Goal: Task Accomplishment & Management: Manage account settings

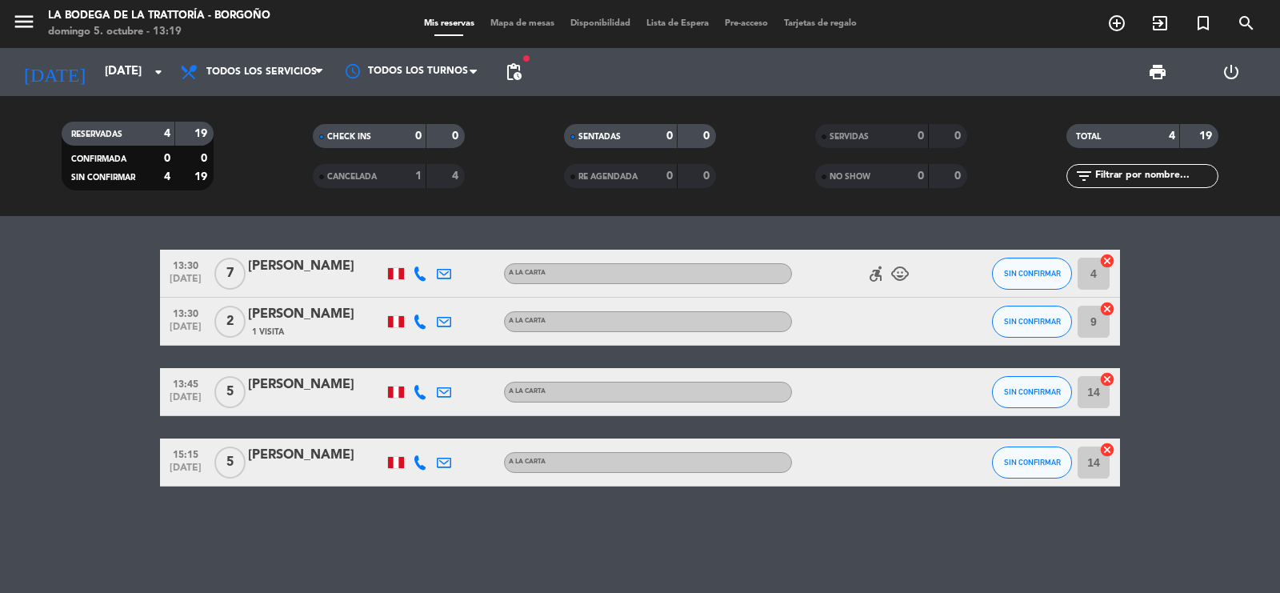
click at [308, 459] on div "[PERSON_NAME]" at bounding box center [316, 455] width 136 height 21
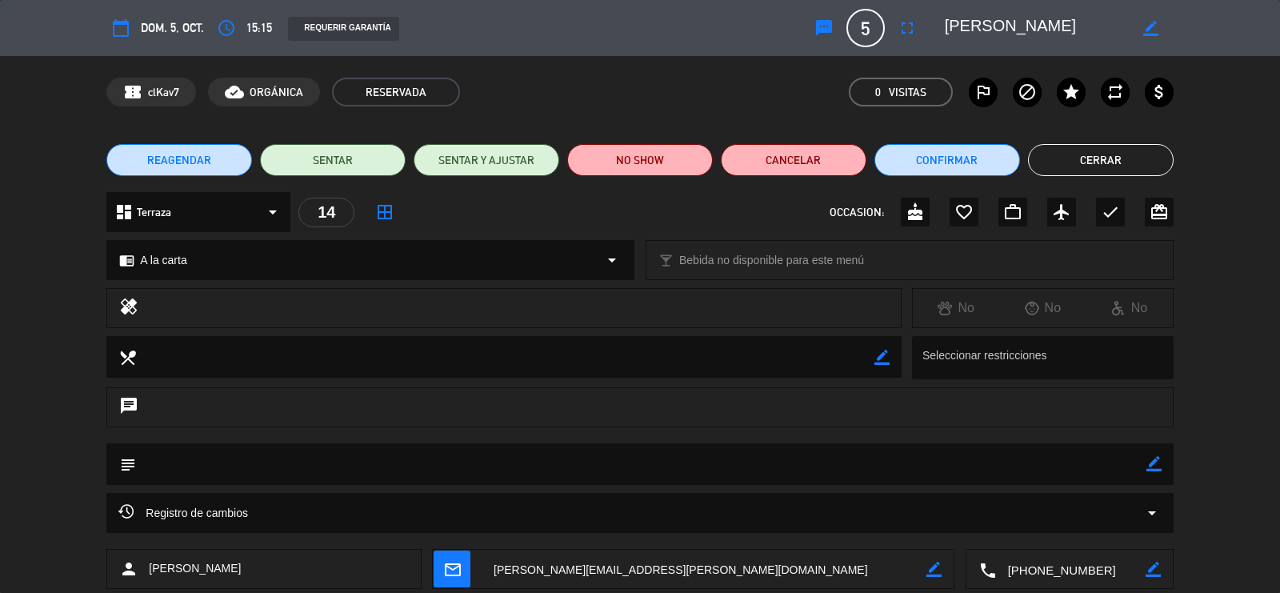
scroll to position [92, 0]
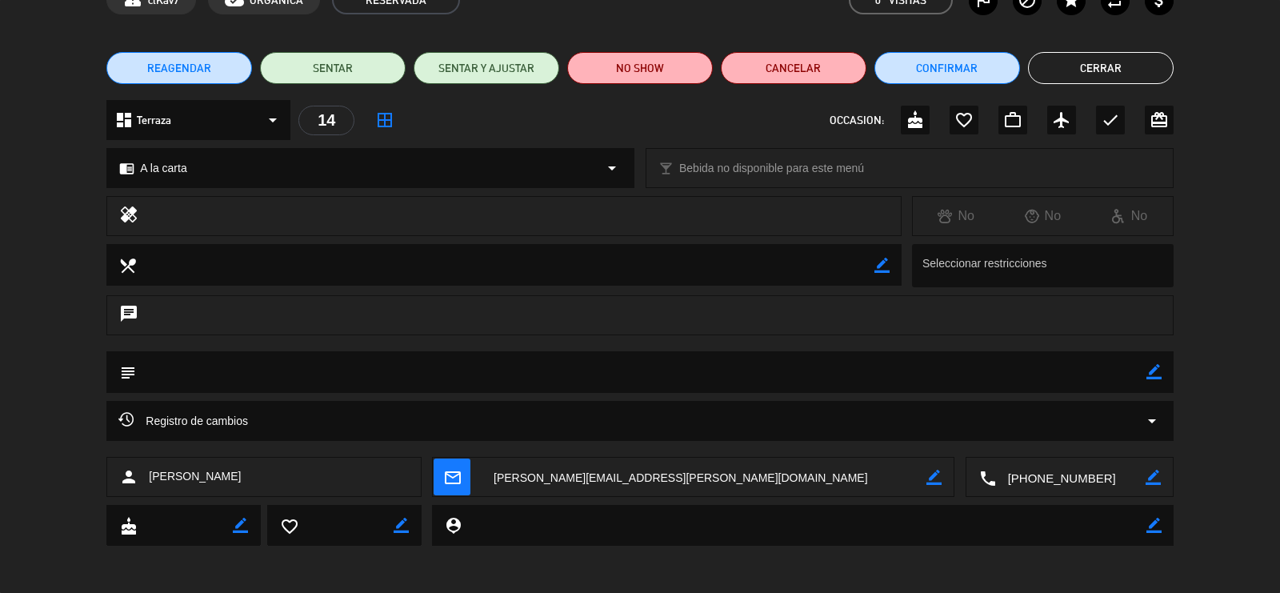
click at [1083, 499] on div "person [PERSON_NAME] mail_outline border_color local_phone border_color" at bounding box center [640, 481] width 1280 height 48
click at [1069, 487] on textarea at bounding box center [1071, 478] width 150 height 40
click at [586, 480] on textarea at bounding box center [704, 478] width 445 height 40
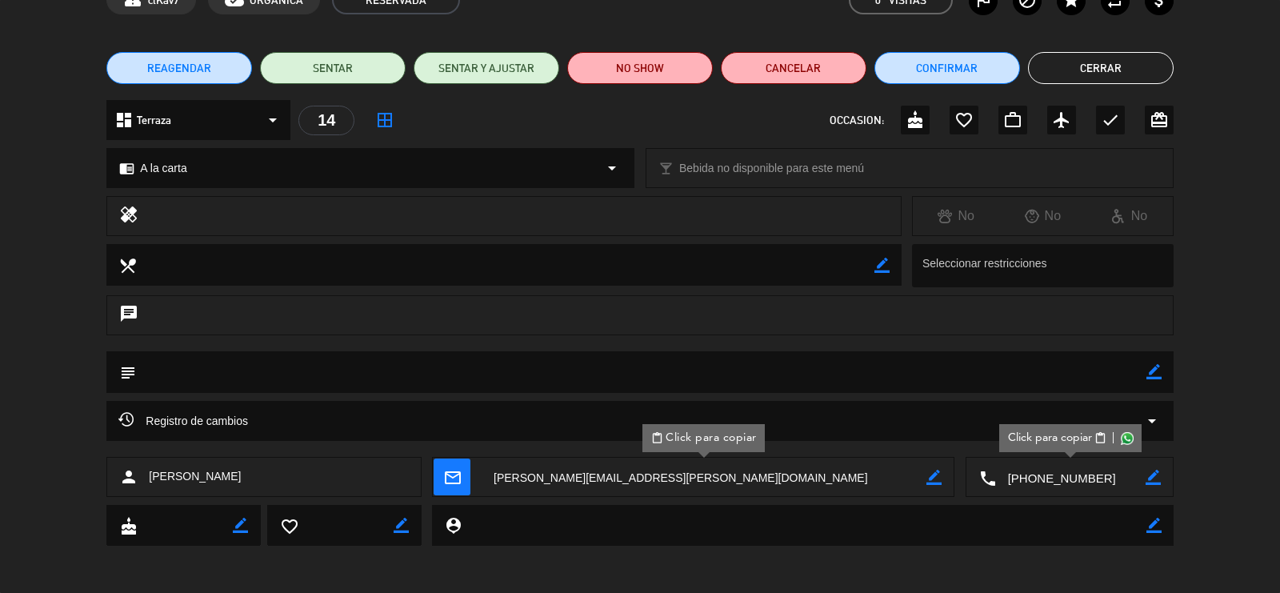
drag, startPoint x: 265, startPoint y: 465, endPoint x: 152, endPoint y: 483, distance: 114.2
click at [152, 483] on div "person [PERSON_NAME]" at bounding box center [263, 477] width 315 height 40
copy span "[PERSON_NAME]"
click at [0, 392] on div "subject border_color" at bounding box center [640, 376] width 1280 height 50
click at [1076, 69] on button "Cerrar" at bounding box center [1101, 68] width 146 height 32
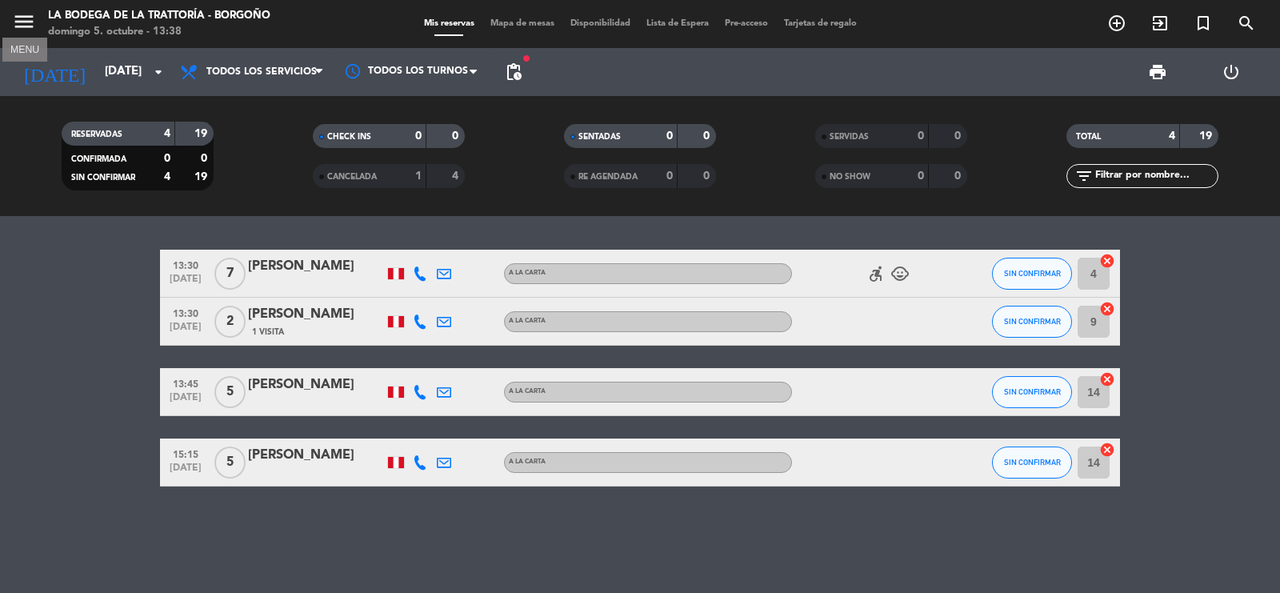
click at [24, 28] on icon "menu" at bounding box center [24, 22] width 24 height 24
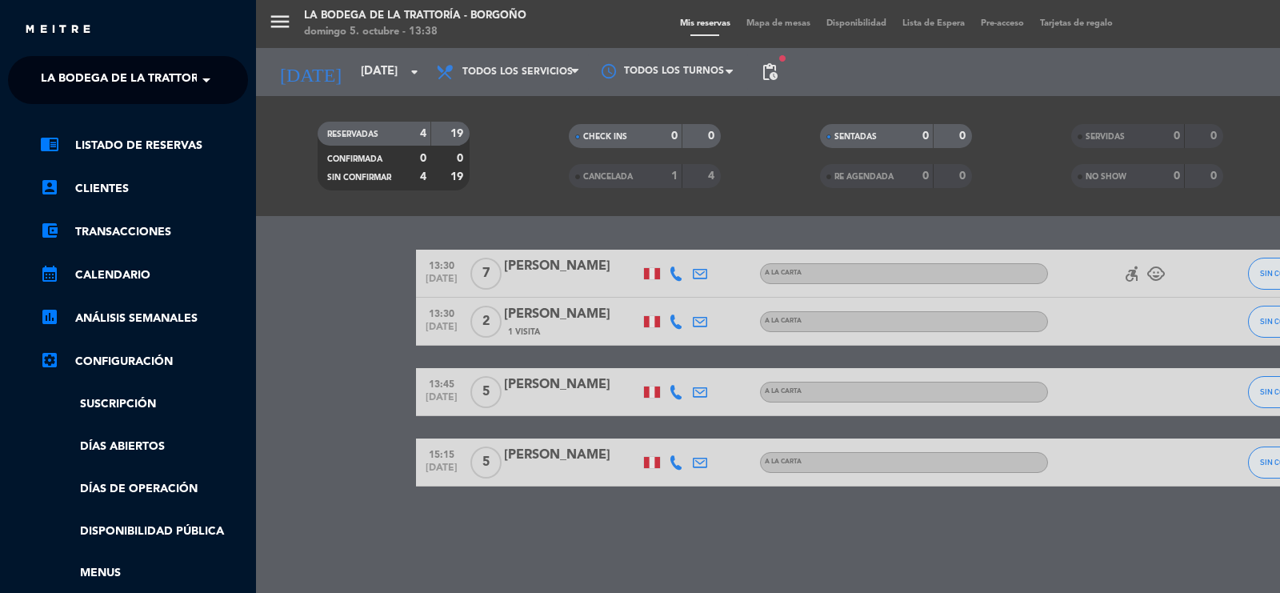
click at [197, 76] on span at bounding box center [210, 80] width 27 height 34
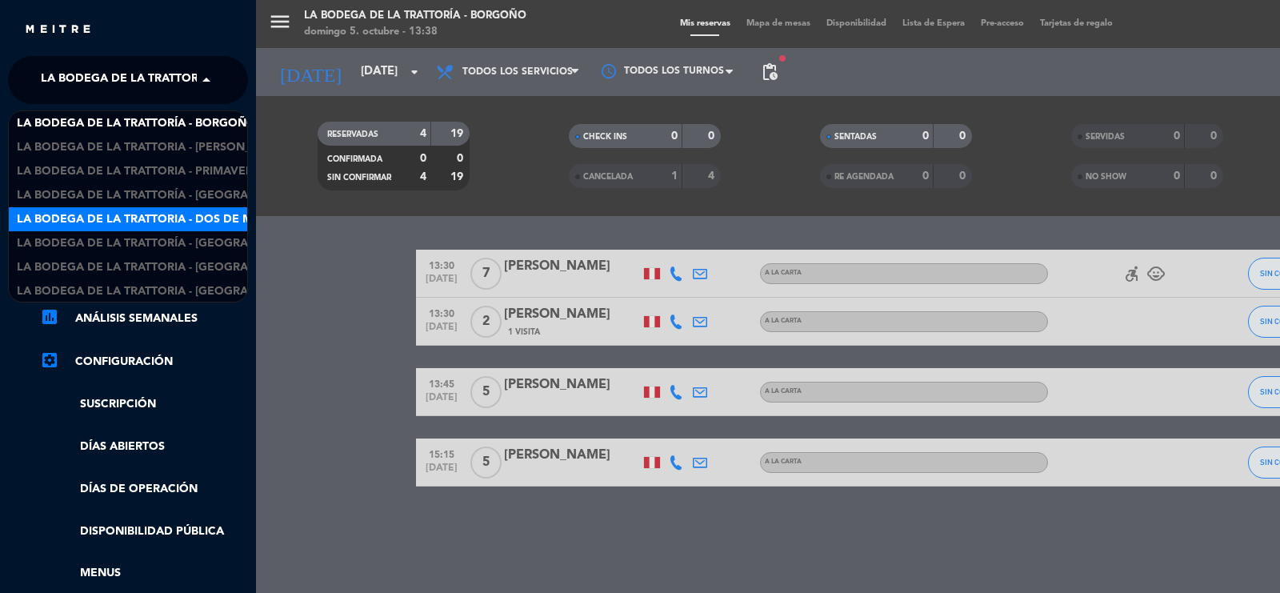
click at [206, 216] on span "La Bodega de la Trattoria - Dos de Mayo" at bounding box center [147, 219] width 260 height 18
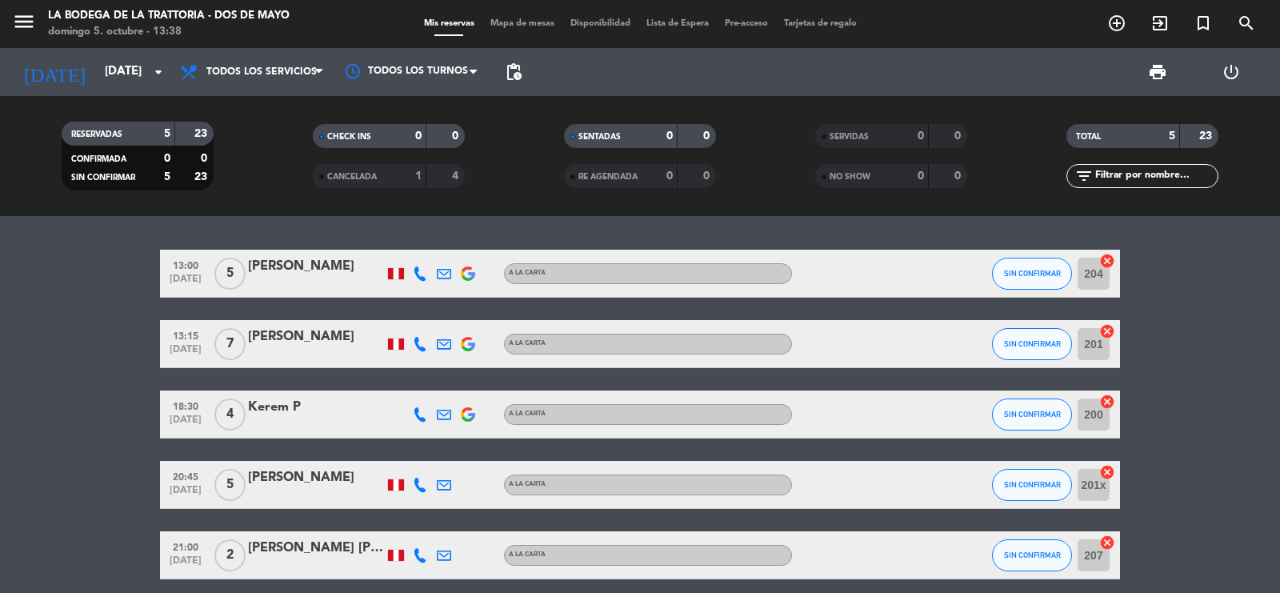
scroll to position [66, 0]
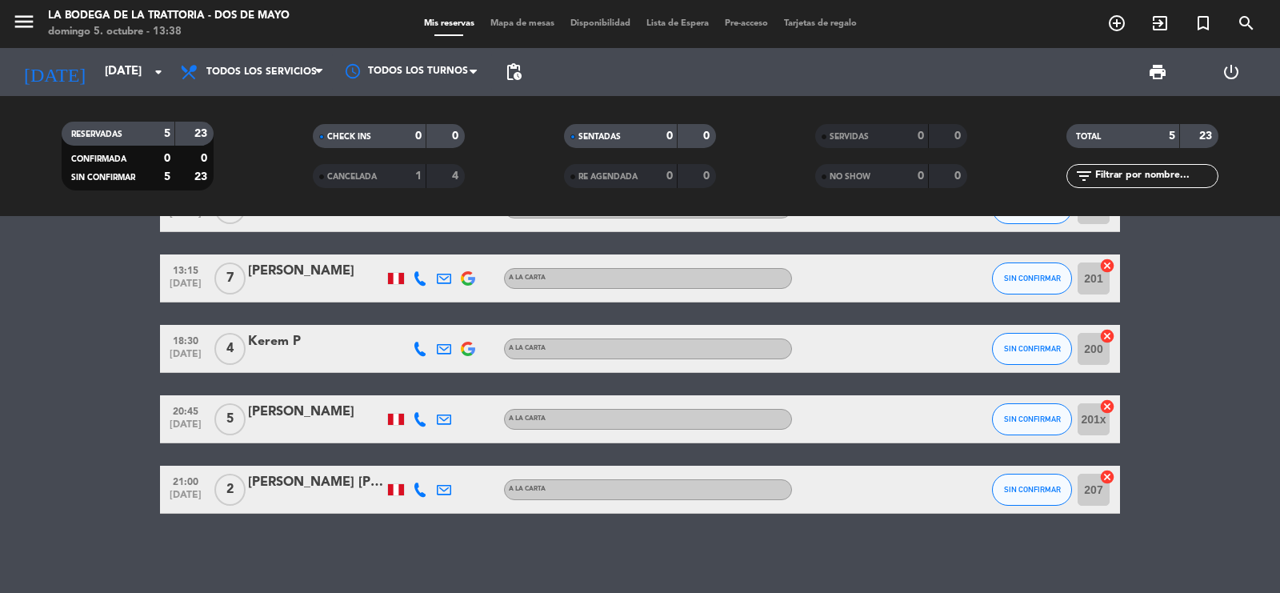
click at [286, 413] on div "[PERSON_NAME]" at bounding box center [316, 412] width 136 height 21
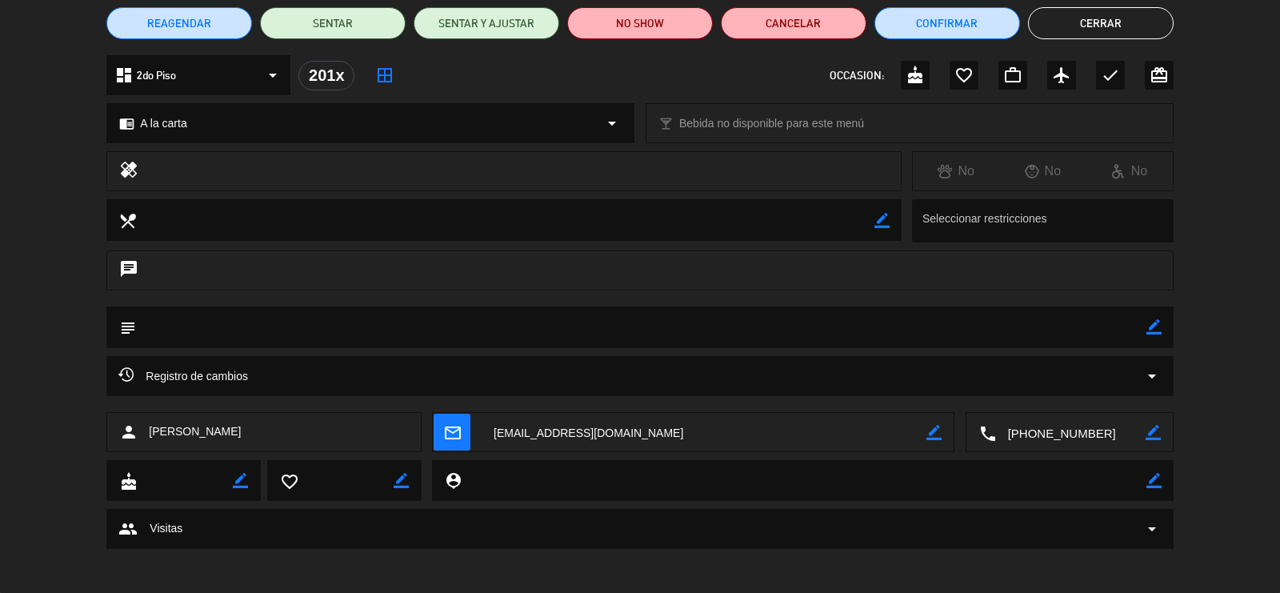
scroll to position [140, 0]
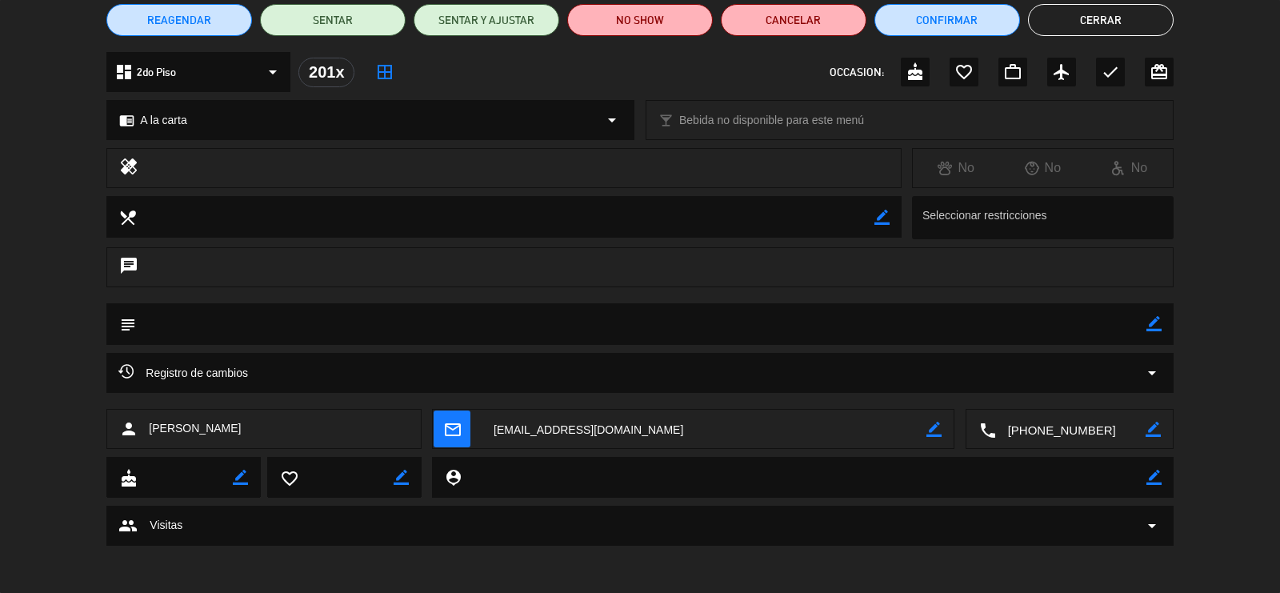
click at [1076, 435] on textarea at bounding box center [1071, 430] width 150 height 40
click at [24, 430] on div "person [PERSON_NAME] mail_outline border_color local_phone Click para copiar co…" at bounding box center [640, 433] width 1280 height 48
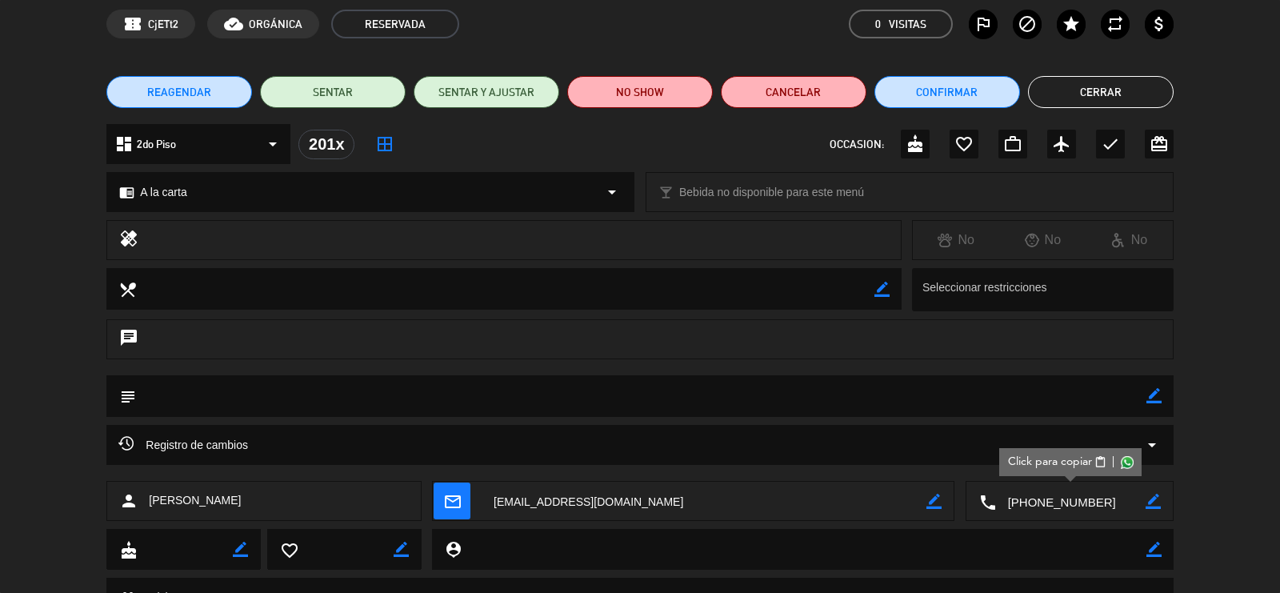
scroll to position [0, 0]
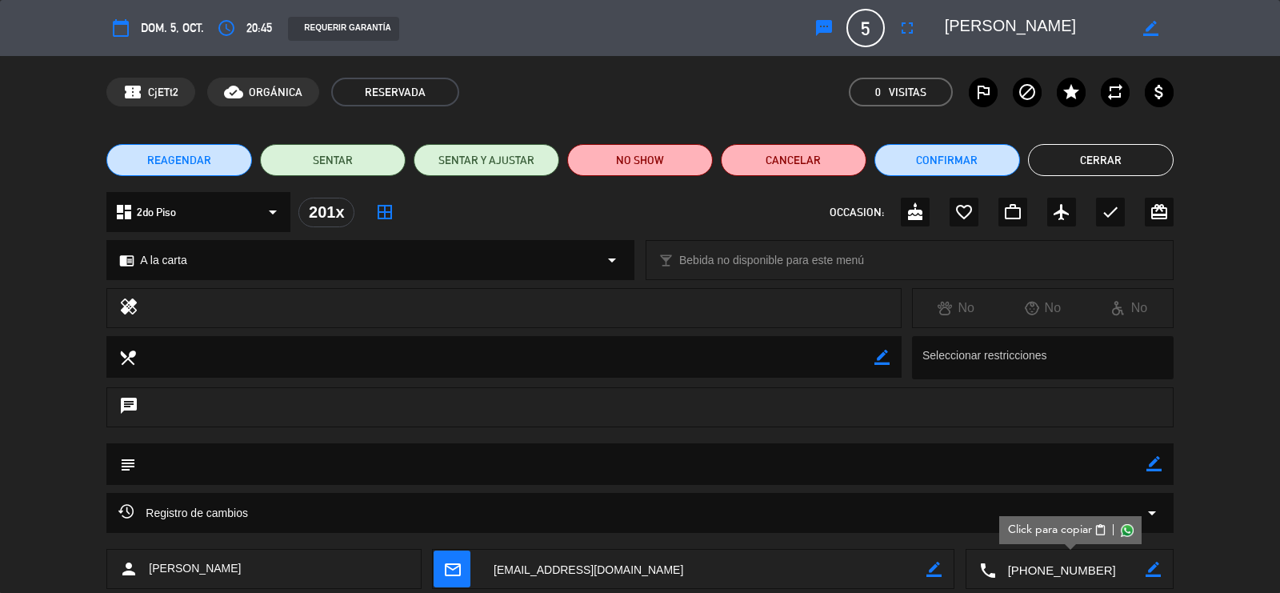
click at [1086, 168] on button "Cerrar" at bounding box center [1101, 160] width 146 height 32
